Goal: Information Seeking & Learning: Learn about a topic

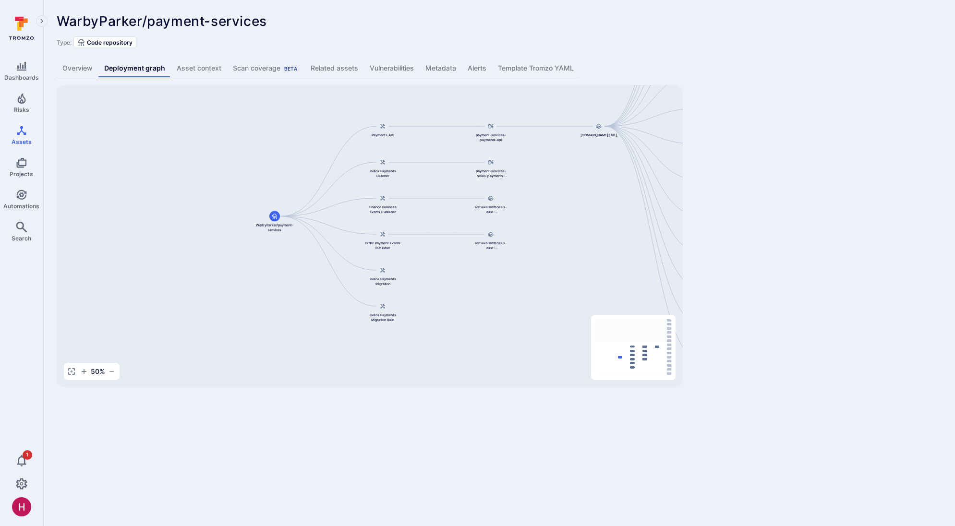
drag, startPoint x: 163, startPoint y: 228, endPoint x: 265, endPoint y: 127, distance: 143.9
click at [265, 125] on div "844647875270.dkr.ecr.us-east-1.amazonaws.com/payment-services-payments-api:v0.1…" at bounding box center [370, 236] width 626 height 302
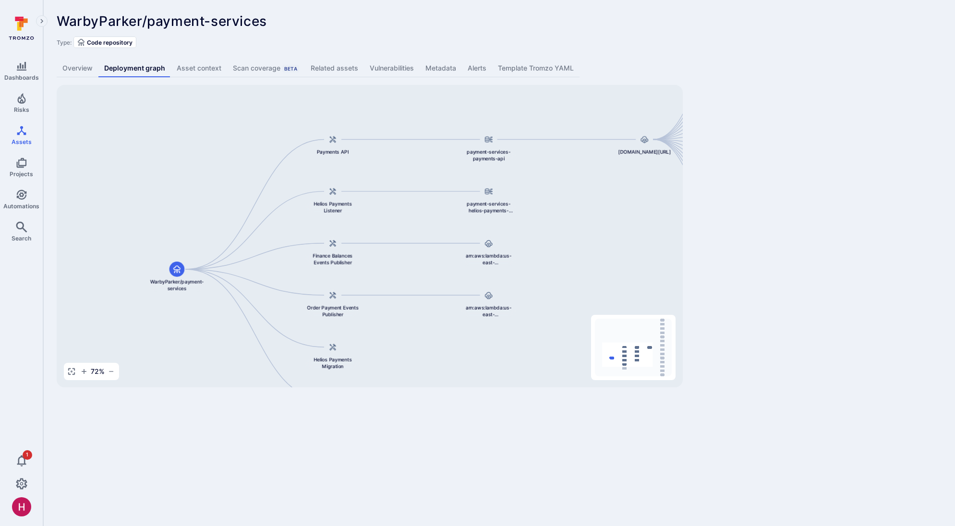
drag, startPoint x: 560, startPoint y: 303, endPoint x: 485, endPoint y: 349, distance: 88.3
click at [483, 351] on div "844647875270.dkr.ecr.us-east-1.amazonaws.com/payment-services-payments-api:v0.1…" at bounding box center [370, 236] width 626 height 302
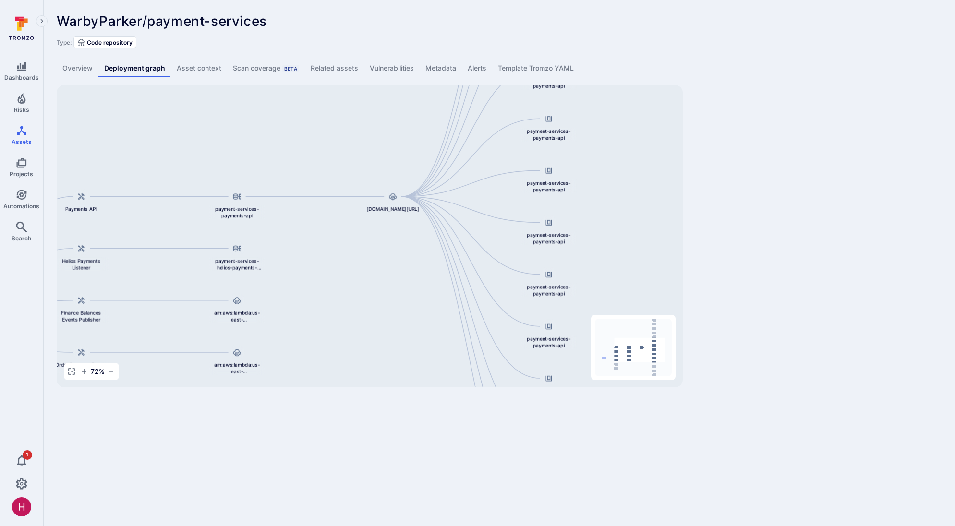
drag, startPoint x: 613, startPoint y: 195, endPoint x: 368, endPoint y: 246, distance: 250.1
click at [368, 246] on div "844647875270.dkr.ecr.us-east-1.amazonaws.com/payment-services-payments-api:v0.1…" at bounding box center [370, 236] width 626 height 302
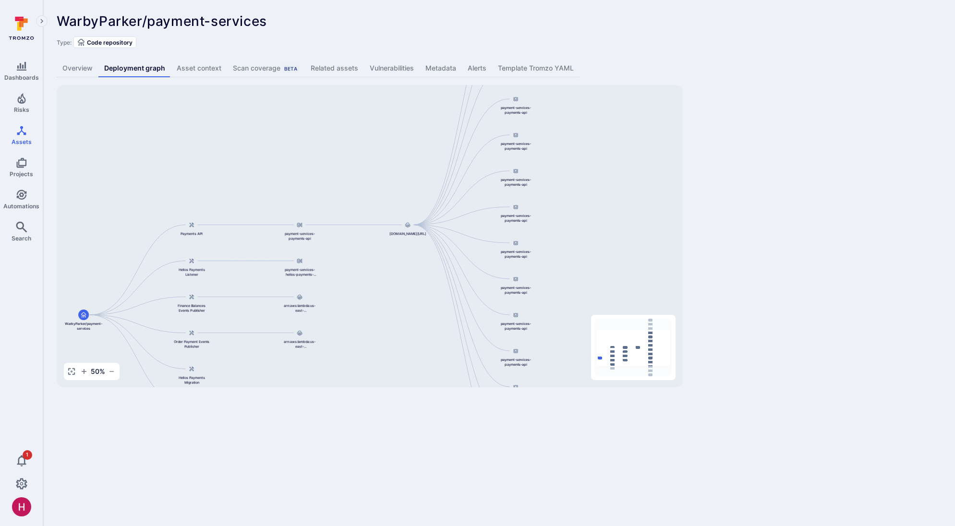
drag, startPoint x: 564, startPoint y: 185, endPoint x: 566, endPoint y: 108, distance: 76.4
click at [566, 114] on div "844647875270.dkr.ecr.us-east-1.amazonaws.com/payment-services-payments-api:v0.1…" at bounding box center [370, 236] width 626 height 302
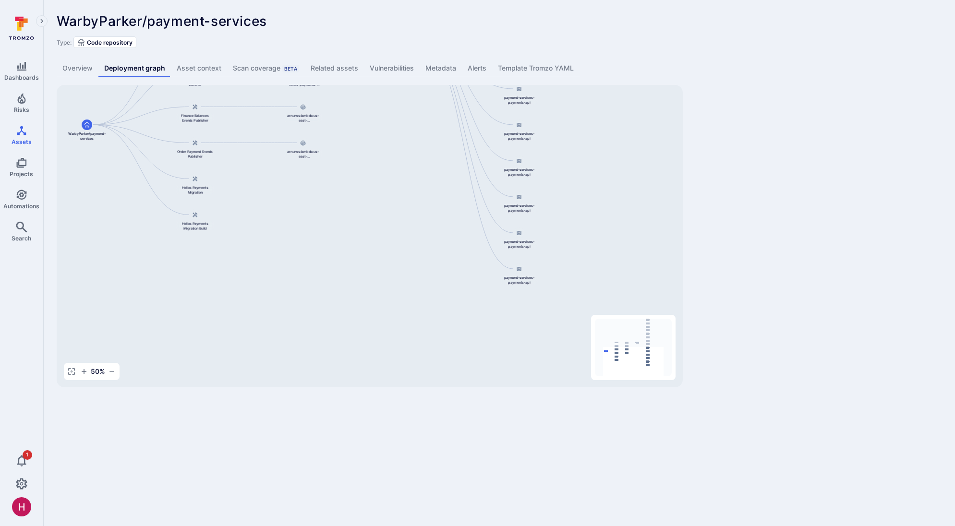
drag, startPoint x: 599, startPoint y: 259, endPoint x: 602, endPoint y: 109, distance: 150.3
click at [602, 108] on div "844647875270.dkr.ecr.us-east-1.amazonaws.com/payment-services-payments-api:v0.1…" at bounding box center [370, 236] width 626 height 302
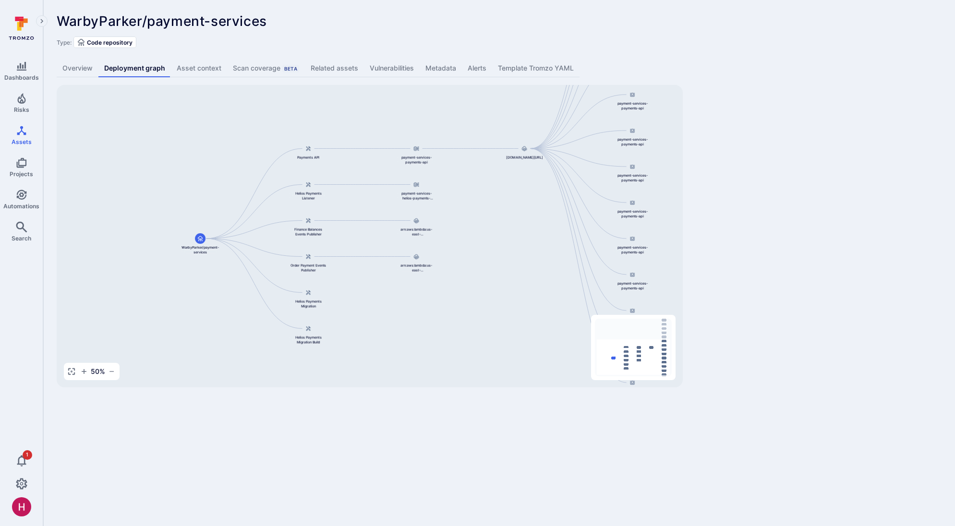
drag, startPoint x: 423, startPoint y: 205, endPoint x: 573, endPoint y: 338, distance: 201.3
click at [573, 338] on div "844647875270.dkr.ecr.us-east-1.amazonaws.com/payment-services-payments-api:v0.1…" at bounding box center [370, 236] width 626 height 302
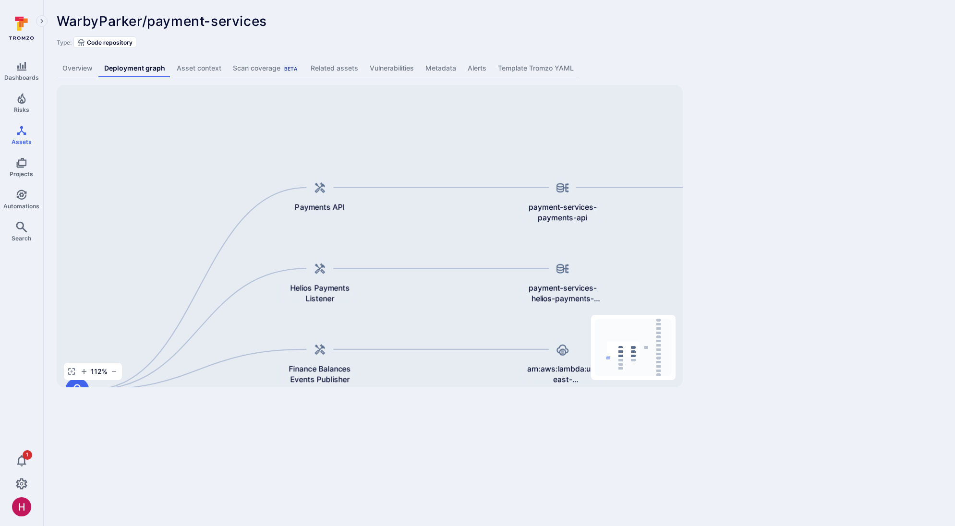
drag, startPoint x: 446, startPoint y: 140, endPoint x: 376, endPoint y: 218, distance: 104.4
click at [376, 218] on div "844647875270.dkr.ecr.us-east-1.amazonaws.com/payment-services-payments-api:v0.1…" at bounding box center [370, 236] width 626 height 302
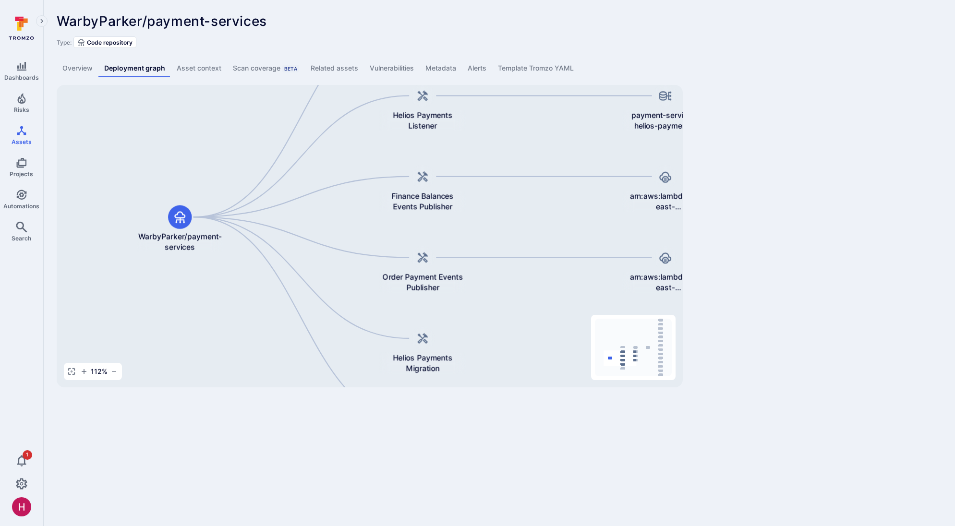
drag, startPoint x: 394, startPoint y: 231, endPoint x: 480, endPoint y: 73, distance: 180.2
click at [480, 73] on div "WarbyParker/payment-services ... Show more Type: Code repository Overview Deplo…" at bounding box center [499, 200] width 912 height 401
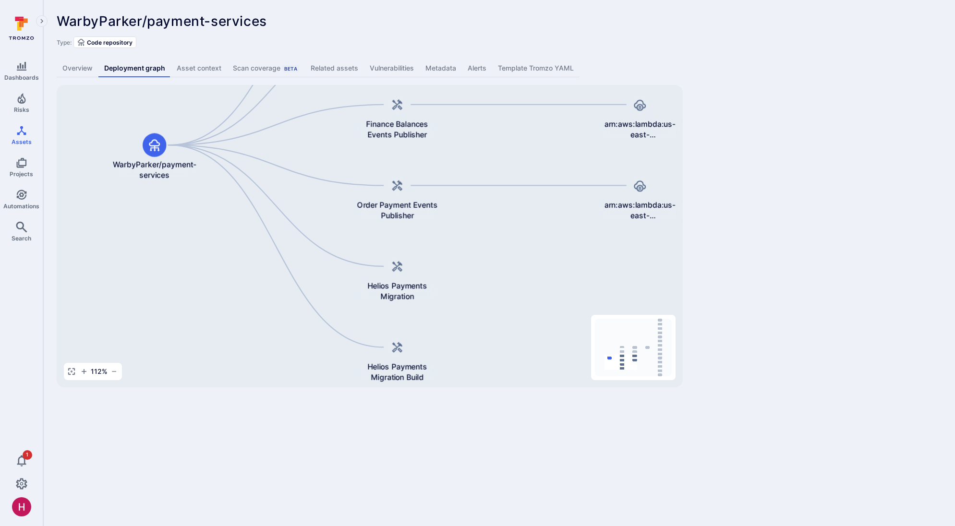
drag, startPoint x: 506, startPoint y: 230, endPoint x: 482, endPoint y: 157, distance: 77.3
click at [482, 157] on div "844647875270.dkr.ecr.us-east-1.amazonaws.com/payment-services-payments-api:v0.1…" at bounding box center [370, 236] width 626 height 302
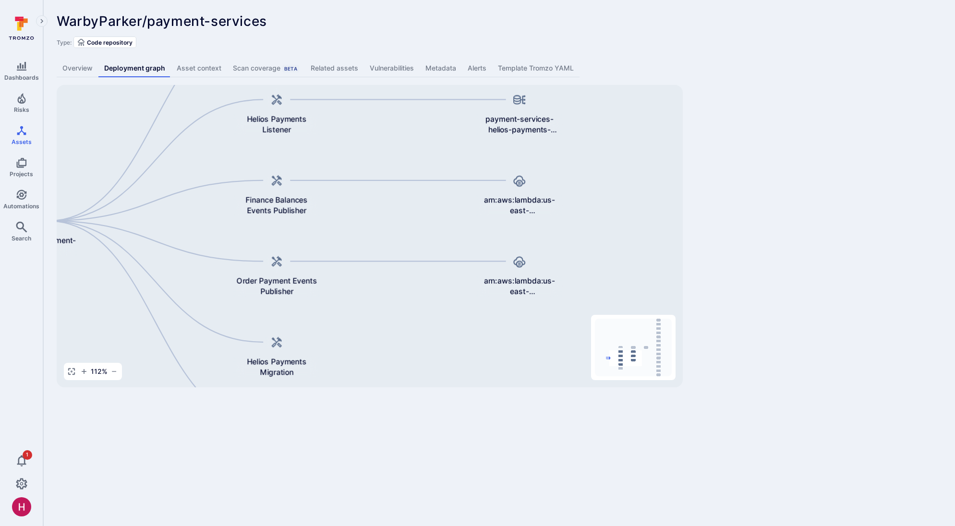
drag, startPoint x: 475, startPoint y: 267, endPoint x: 361, endPoint y: 364, distance: 149.6
click at [361, 364] on div "844647875270.dkr.ecr.us-east-1.amazonaws.com/payment-services-payments-api:v0.1…" at bounding box center [370, 236] width 626 height 302
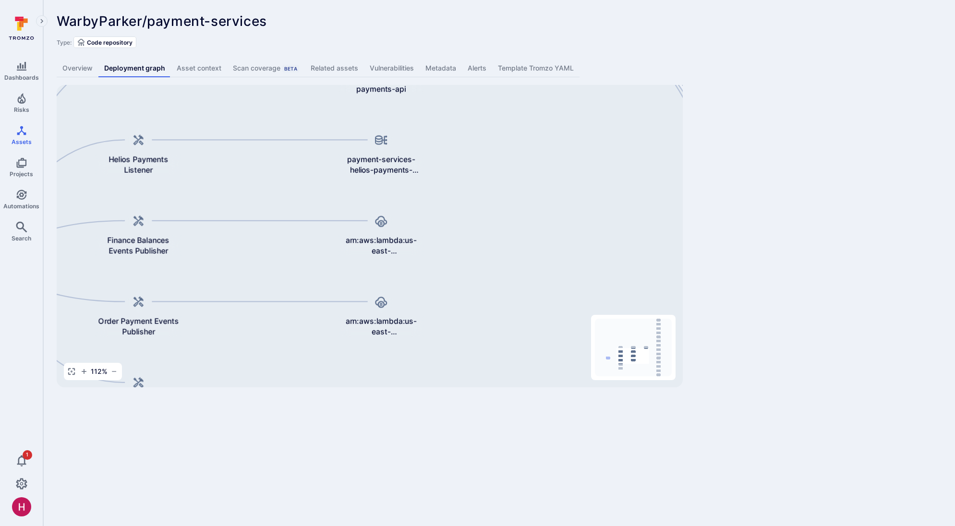
drag, startPoint x: 591, startPoint y: 168, endPoint x: 453, endPoint y: 209, distance: 144.3
click at [453, 209] on div "844647875270.dkr.ecr.us-east-1.amazonaws.com/payment-services-payments-api:v0.1…" at bounding box center [370, 236] width 626 height 302
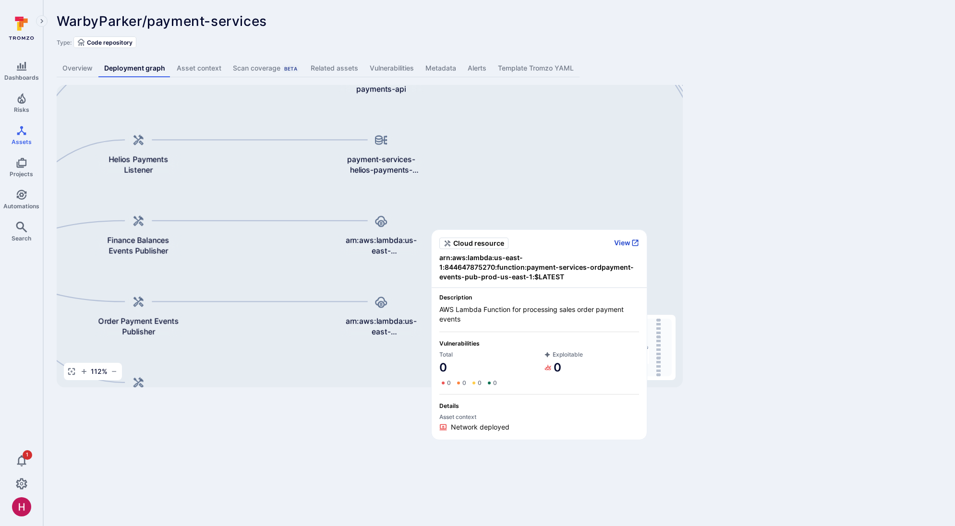
click at [619, 241] on button "View" at bounding box center [626, 243] width 25 height 9
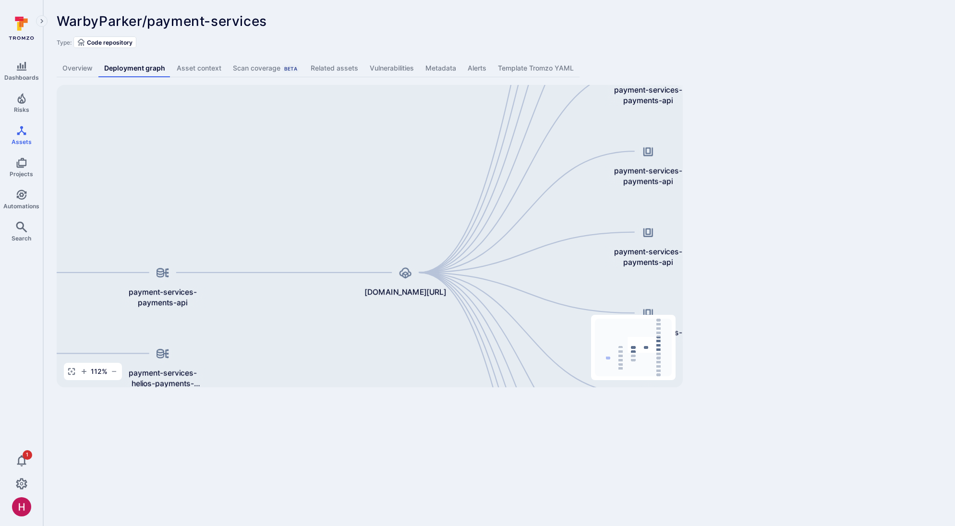
drag, startPoint x: 536, startPoint y: 191, endPoint x: 318, endPoint y: 400, distance: 302.5
click at [318, 403] on body "Dashboards Risks Assets Projects Automations Search 1 Assets Assets Pull reques…" at bounding box center [477, 263] width 955 height 526
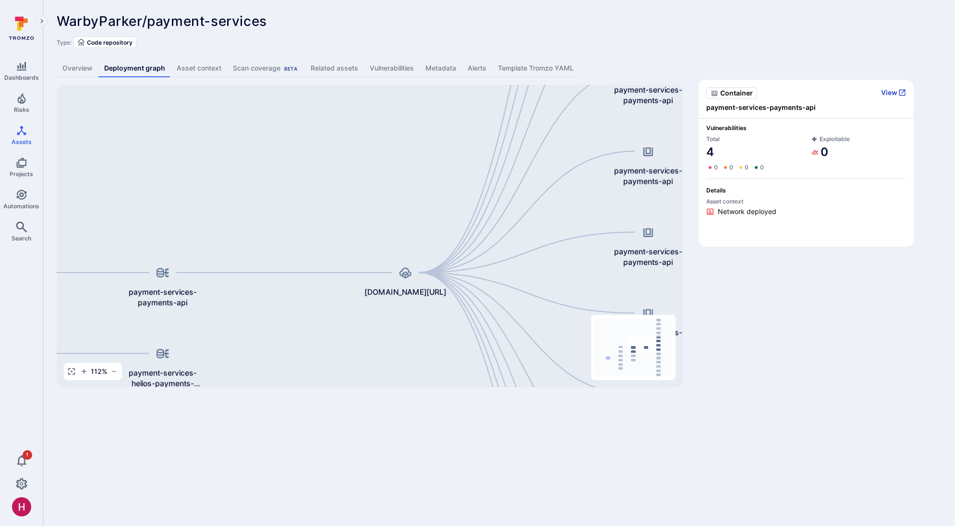
click at [893, 89] on button "View" at bounding box center [893, 92] width 25 height 9
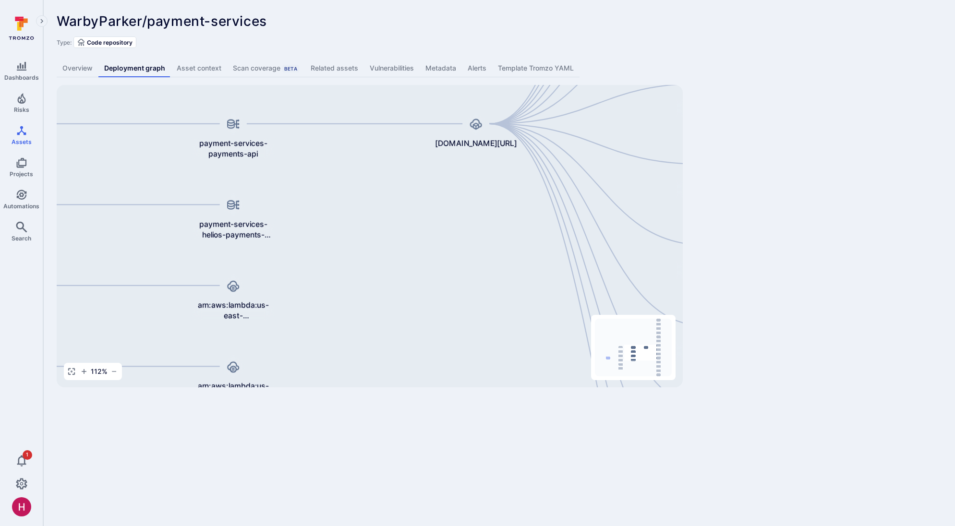
drag, startPoint x: 403, startPoint y: 328, endPoint x: 522, endPoint y: 185, distance: 185.8
click at [522, 185] on div "844647875270.dkr.ecr.us-east-1.amazonaws.com/payment-services-payments-api:v0.1…" at bounding box center [370, 236] width 626 height 302
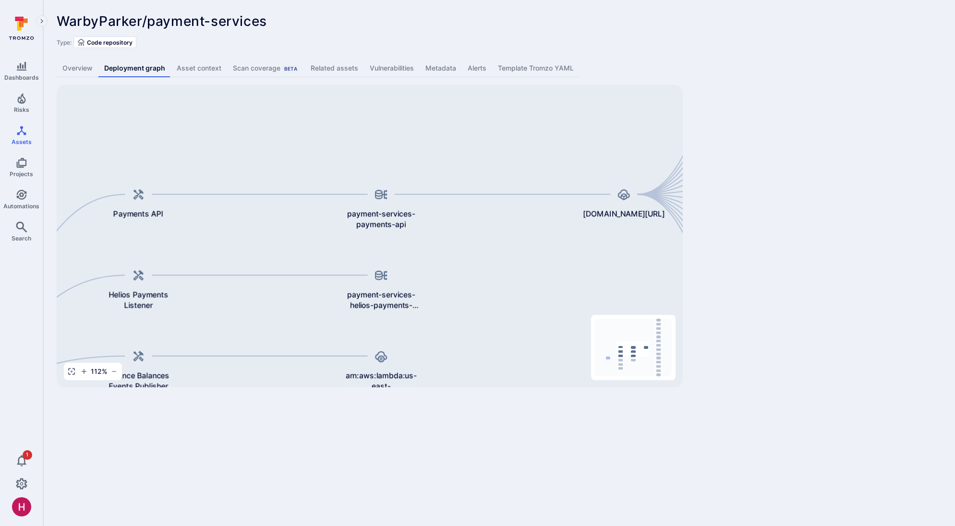
drag, startPoint x: 498, startPoint y: 229, endPoint x: 599, endPoint y: 297, distance: 121.4
click at [598, 297] on div "844647875270.dkr.ecr.us-east-1.amazonaws.com/payment-services-payments-api:v0.1…" at bounding box center [370, 236] width 626 height 302
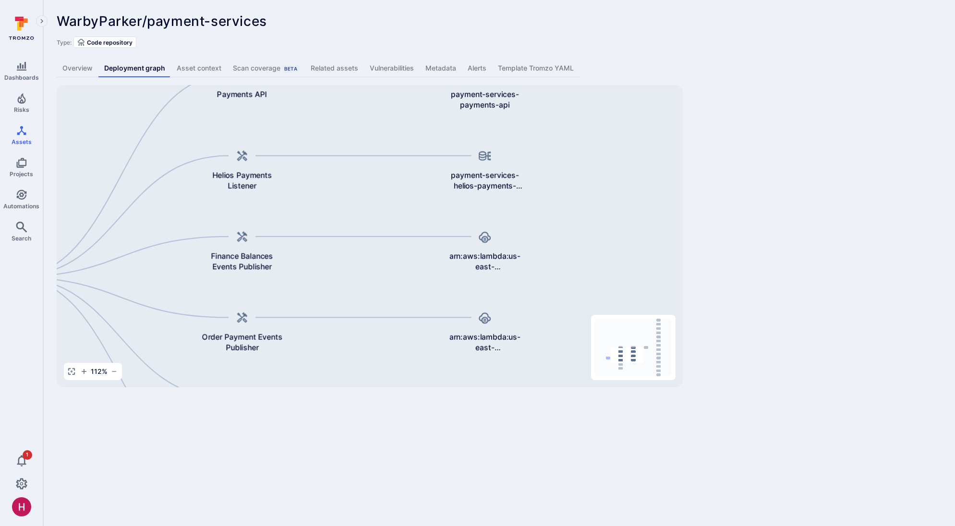
drag, startPoint x: 504, startPoint y: 260, endPoint x: 535, endPoint y: 222, distance: 49.5
click at [535, 222] on div "844647875270.dkr.ecr.us-east-1.amazonaws.com/payment-services-payments-api:v0.1…" at bounding box center [370, 236] width 626 height 302
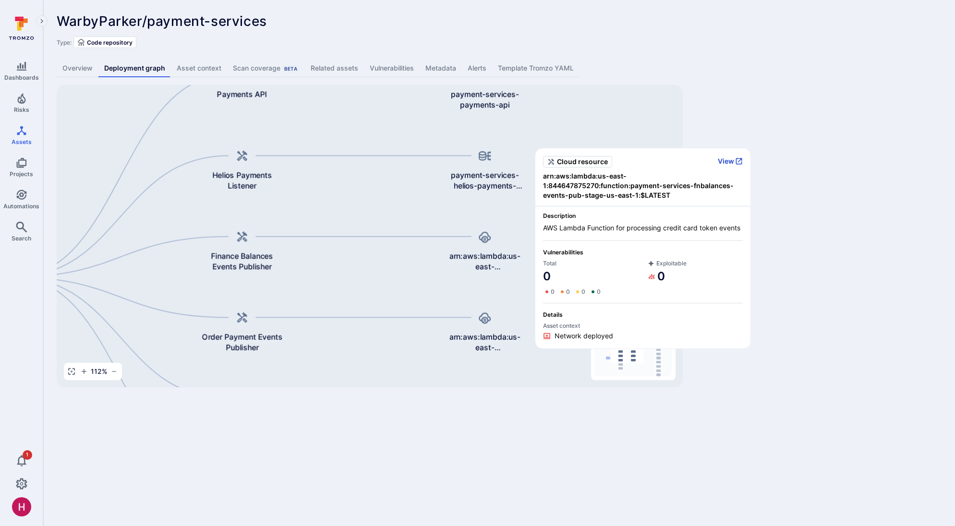
click at [723, 157] on button "View" at bounding box center [730, 161] width 25 height 9
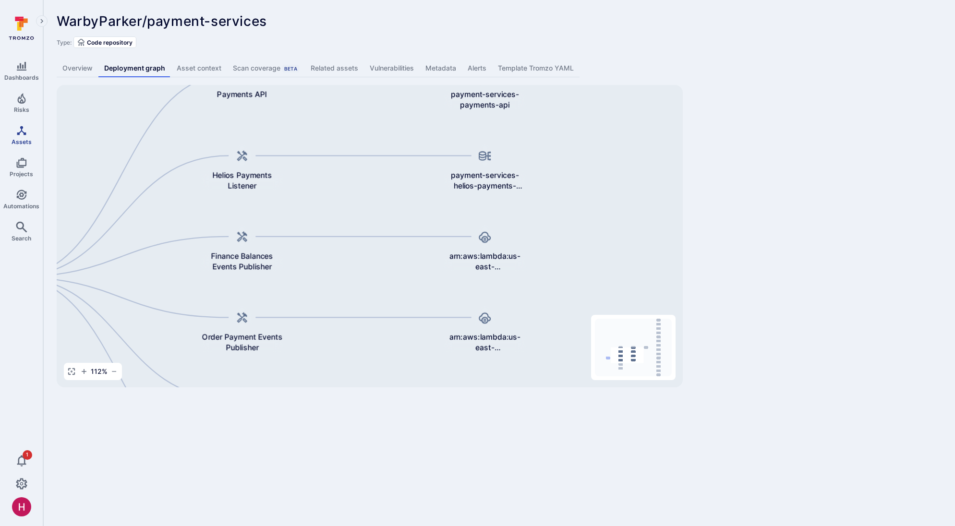
click at [18, 135] on icon "Assets" at bounding box center [22, 131] width 12 height 12
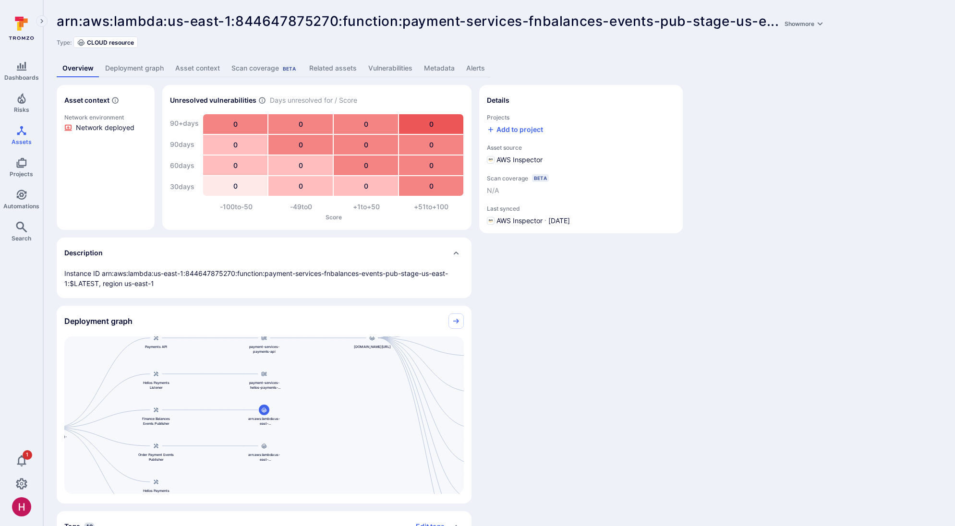
click at [404, 67] on link "Vulnerabilities" at bounding box center [390, 69] width 56 height 18
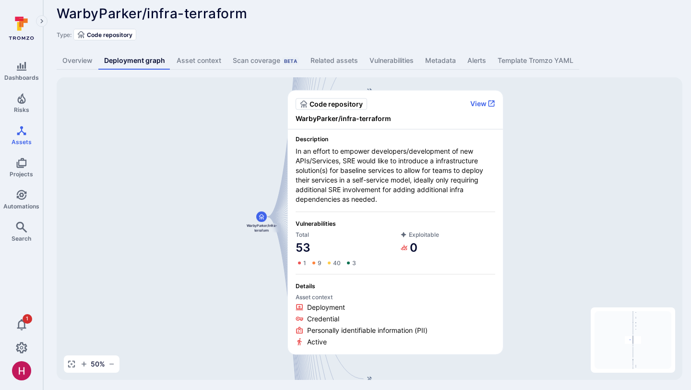
scroll to position [8, 0]
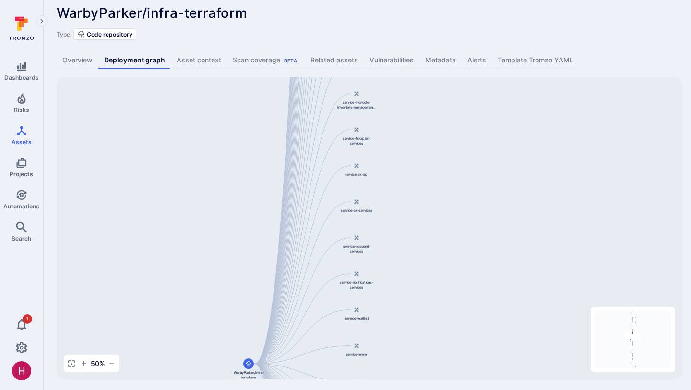
drag, startPoint x: 432, startPoint y: 140, endPoint x: 416, endPoint y: 332, distance: 193.2
click at [417, 323] on div "service-checkout WarbyParker/infra-terraform service-retail-services service-re…" at bounding box center [370, 228] width 626 height 302
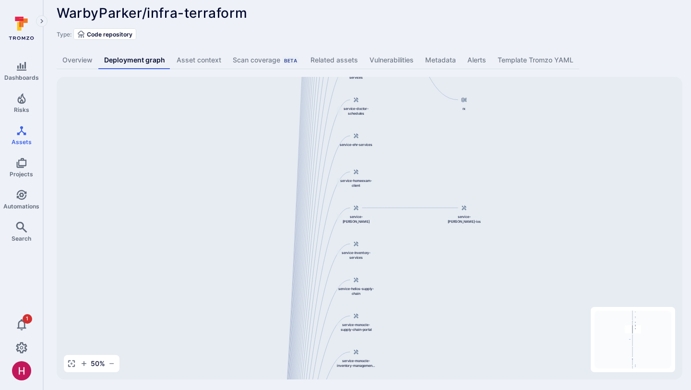
drag, startPoint x: 414, startPoint y: 123, endPoint x: 416, endPoint y: 346, distance: 222.8
click at [417, 330] on div "service-checkout WarbyParker/infra-terraform service-retail-services service-re…" at bounding box center [370, 228] width 626 height 302
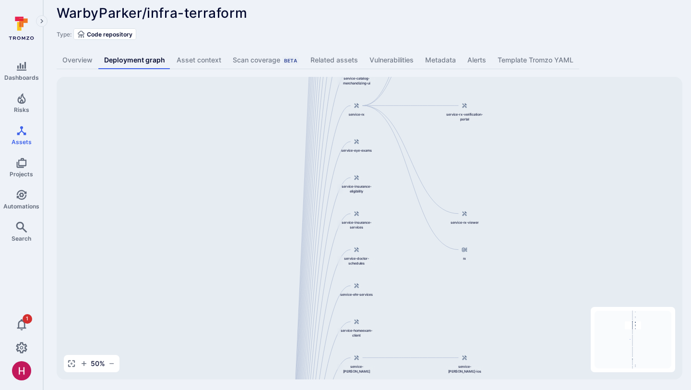
drag, startPoint x: 422, startPoint y: 168, endPoint x: 421, endPoint y: 389, distance: 221.3
click at [422, 330] on div "WarbyParker/infra-terraform ... Show more Type: Code repository Overview Deploy…" at bounding box center [367, 192] width 648 height 401
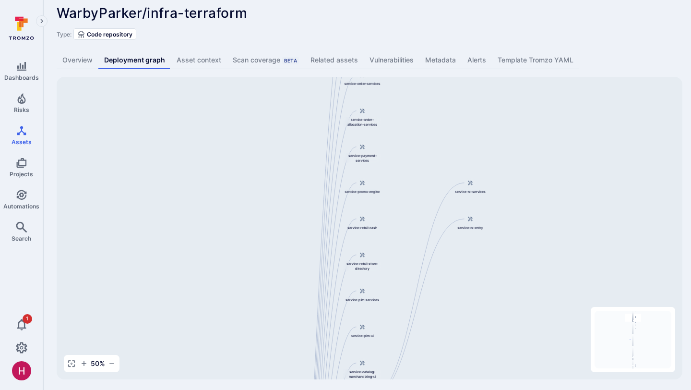
drag, startPoint x: 479, startPoint y: 141, endPoint x: 485, endPoint y: 361, distance: 220.0
click at [485, 330] on div "service-checkout WarbyParker/infra-terraform service-retail-services service-re…" at bounding box center [370, 228] width 626 height 302
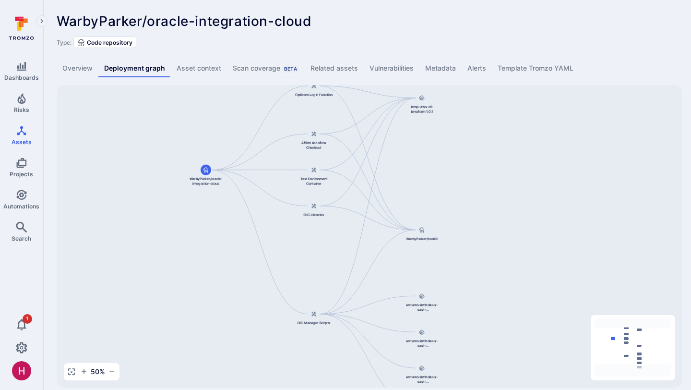
drag, startPoint x: 259, startPoint y: 207, endPoint x: 201, endPoint y: 220, distance: 59.2
click at [203, 220] on div "Opticom Login Function WarbyParker/oracle-integration-cloud OIC Manager Scripts…" at bounding box center [370, 236] width 626 height 302
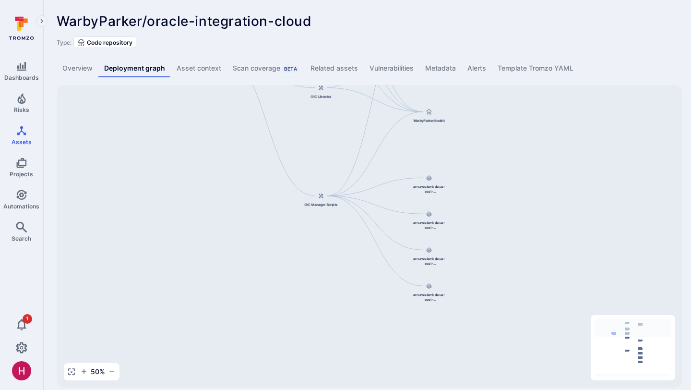
drag, startPoint x: 468, startPoint y: 256, endPoint x: 475, endPoint y: 139, distance: 117.4
click at [476, 139] on div "Opticom Login Function WarbyParker/oracle-integration-cloud OIC Manager Scripts…" at bounding box center [370, 236] width 626 height 302
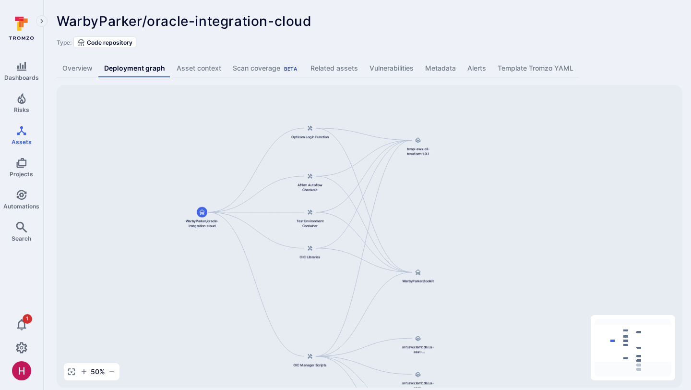
drag, startPoint x: 271, startPoint y: 224, endPoint x: 260, endPoint y: 384, distance: 159.8
click at [260, 384] on div "Opticom Login Function WarbyParker/oracle-integration-cloud OIC Manager Scripts…" at bounding box center [370, 236] width 626 height 302
click at [82, 70] on link "Overview" at bounding box center [78, 69] width 42 height 18
